Goal: Find contact information: Find contact information

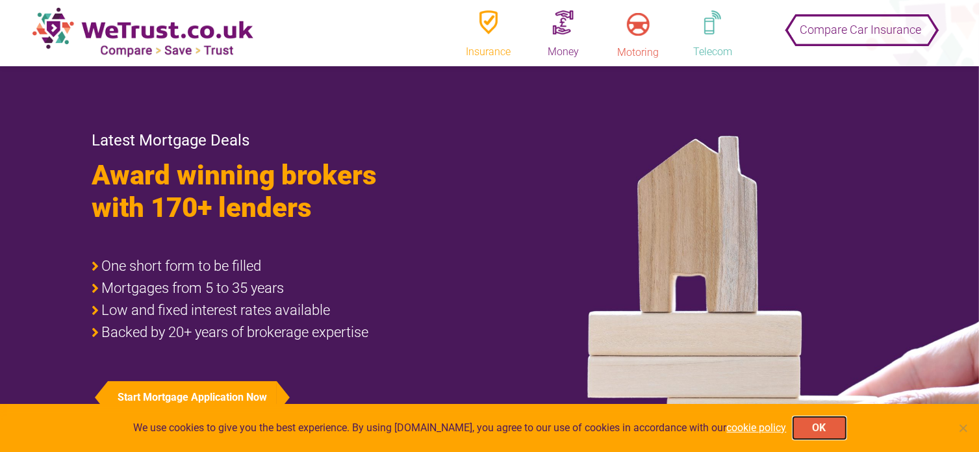
drag, startPoint x: 817, startPoint y: 426, endPoint x: 814, endPoint y: 418, distance: 8.2
click at [817, 426] on button "OK" at bounding box center [819, 428] width 53 height 22
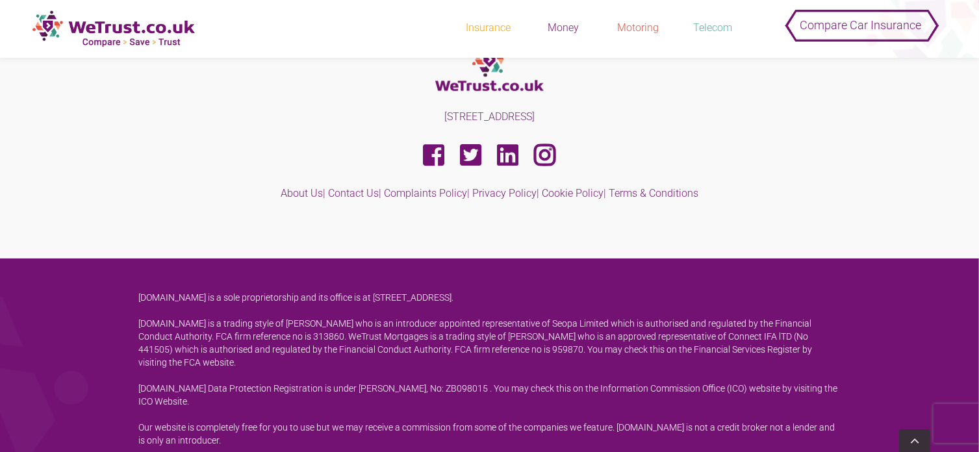
scroll to position [4014, 0]
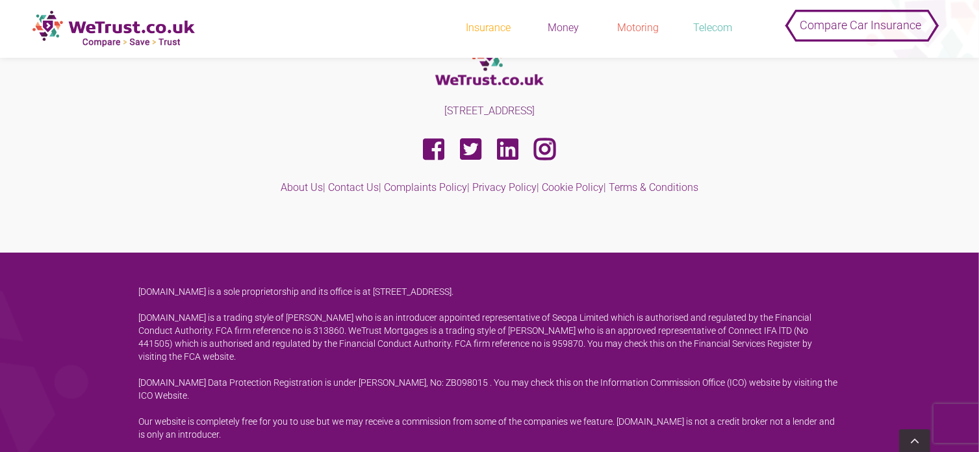
drag, startPoint x: 521, startPoint y: 277, endPoint x: 566, endPoint y: 281, distance: 45.7
click at [566, 285] on p "[DOMAIN_NAME] is a sole proprietorship and its office is at [STREET_ADDRESS]." at bounding box center [490, 291] width 702 height 13
copy p "SW19 2NN"
click at [359, 181] on link "Contact Us" at bounding box center [353, 187] width 51 height 12
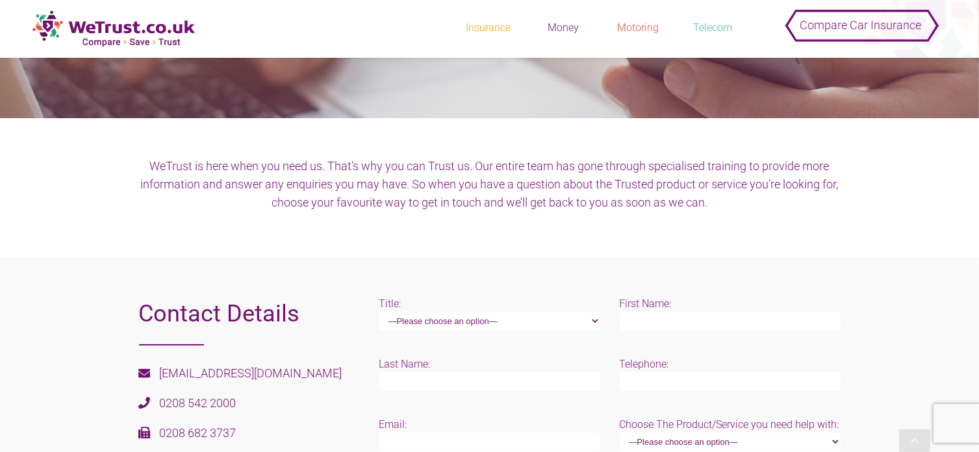
scroll to position [390, 0]
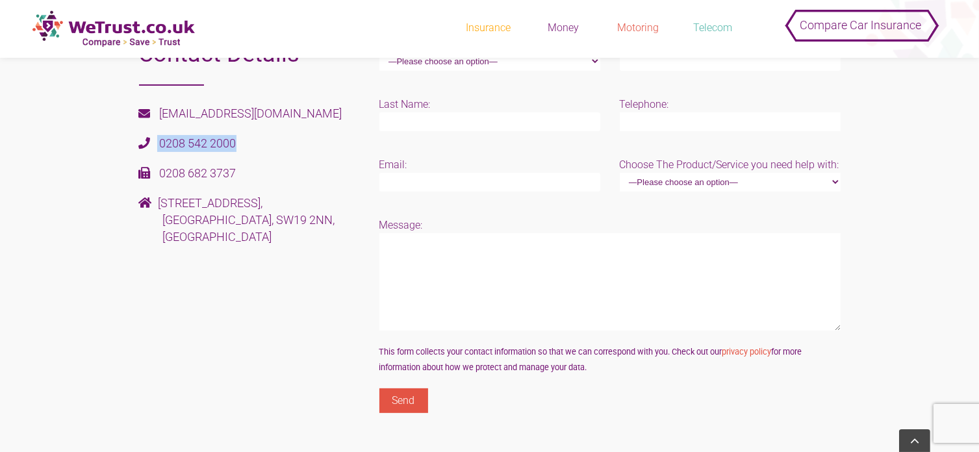
drag, startPoint x: 238, startPoint y: 141, endPoint x: 155, endPoint y: 146, distance: 82.7
click at [155, 146] on p "0208 542 2000" at bounding box center [249, 143] width 221 height 17
copy p "0208 542 2000"
